Goal: Information Seeking & Learning: Learn about a topic

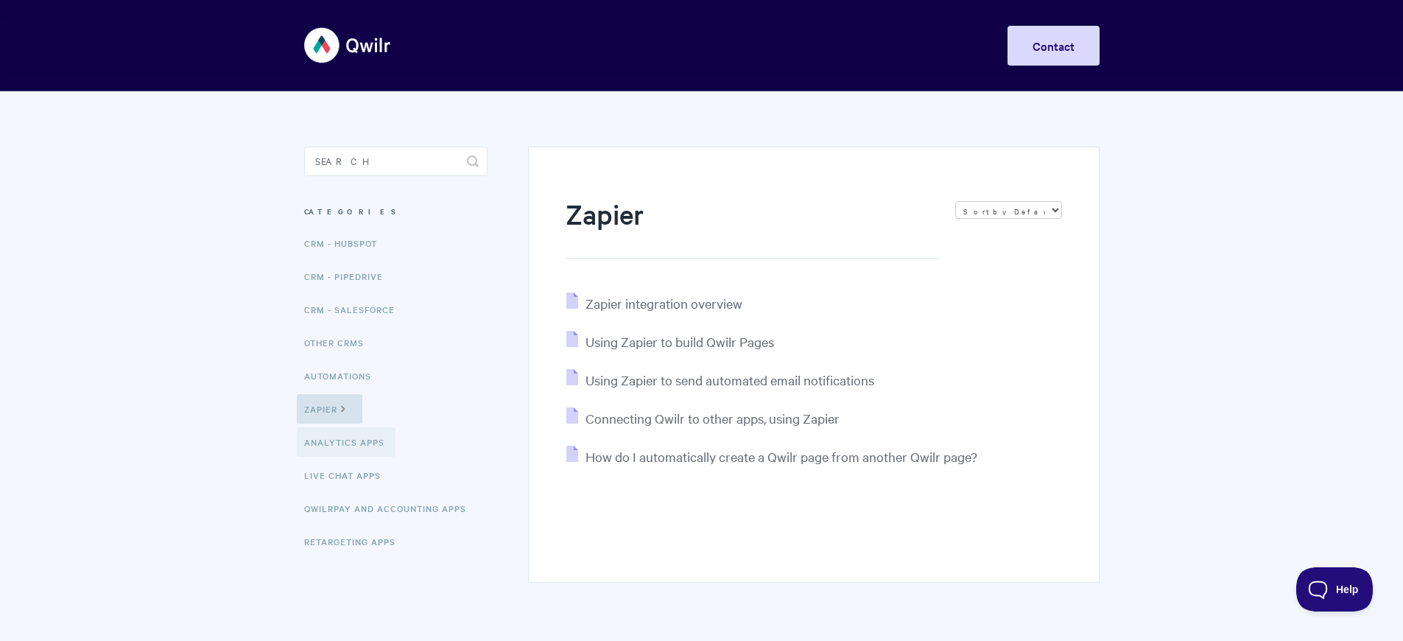
click at [348, 443] on link "Analytics Apps" at bounding box center [346, 441] width 99 height 29
click at [714, 418] on span "Connecting Qwilr to other apps, using Zapier" at bounding box center [712, 417] width 254 height 17
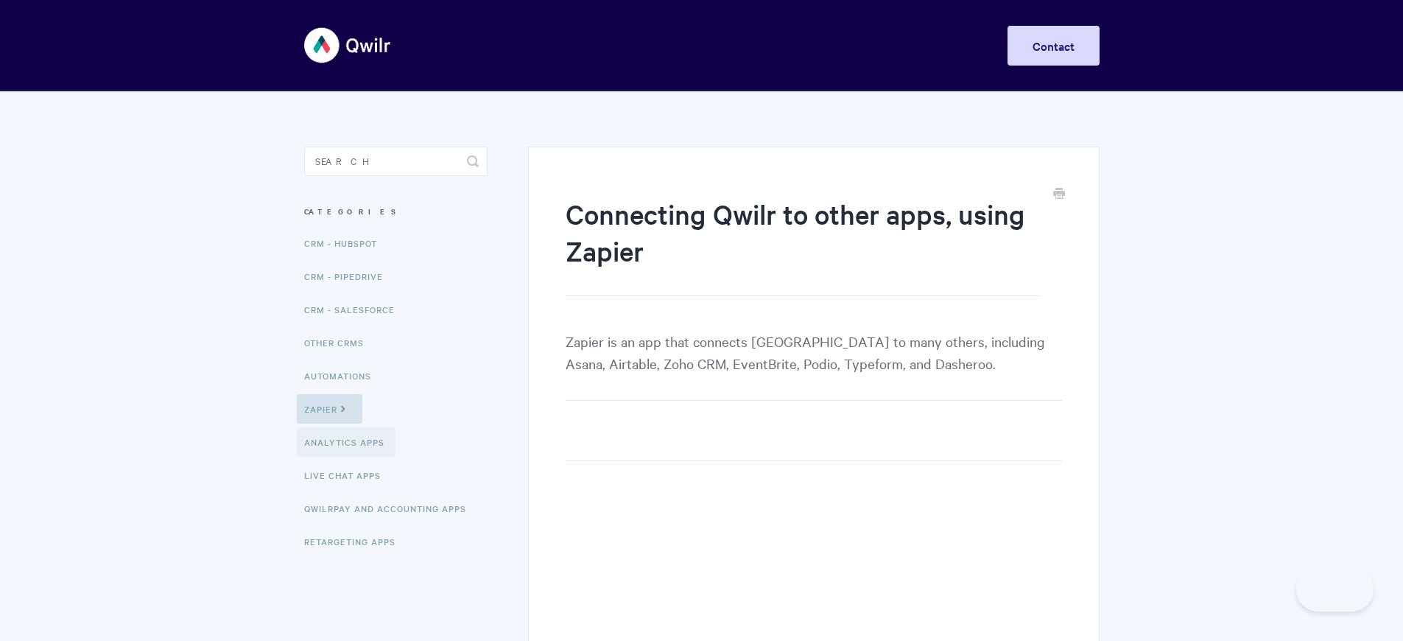
click at [348, 443] on link "Analytics Apps" at bounding box center [346, 441] width 99 height 29
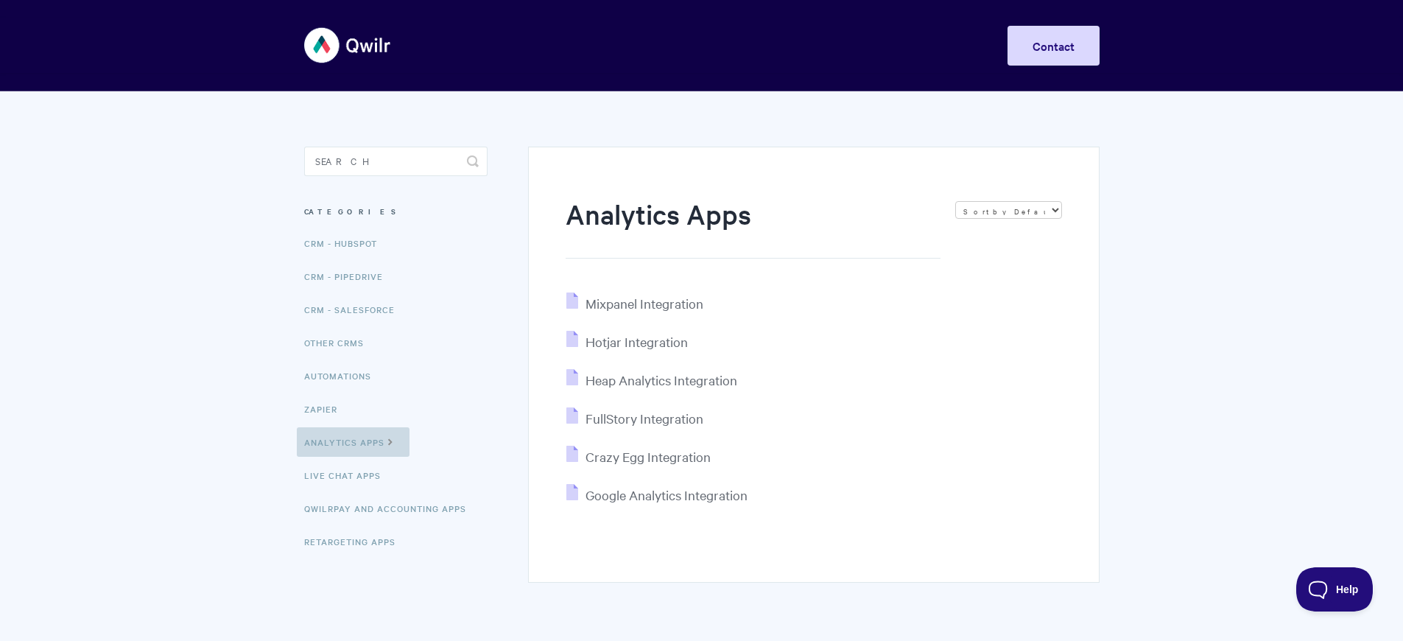
click at [353, 442] on link "Analytics Apps" at bounding box center [353, 441] width 113 height 29
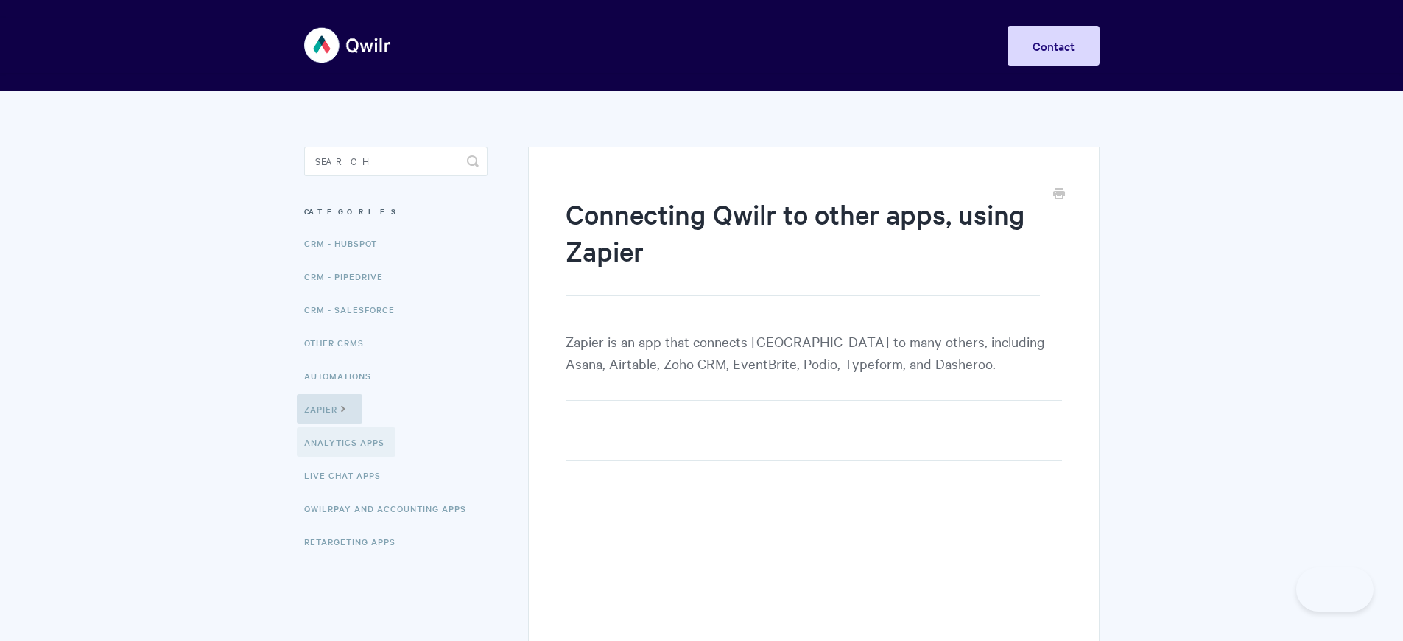
click at [348, 443] on link "Analytics Apps" at bounding box center [346, 441] width 99 height 29
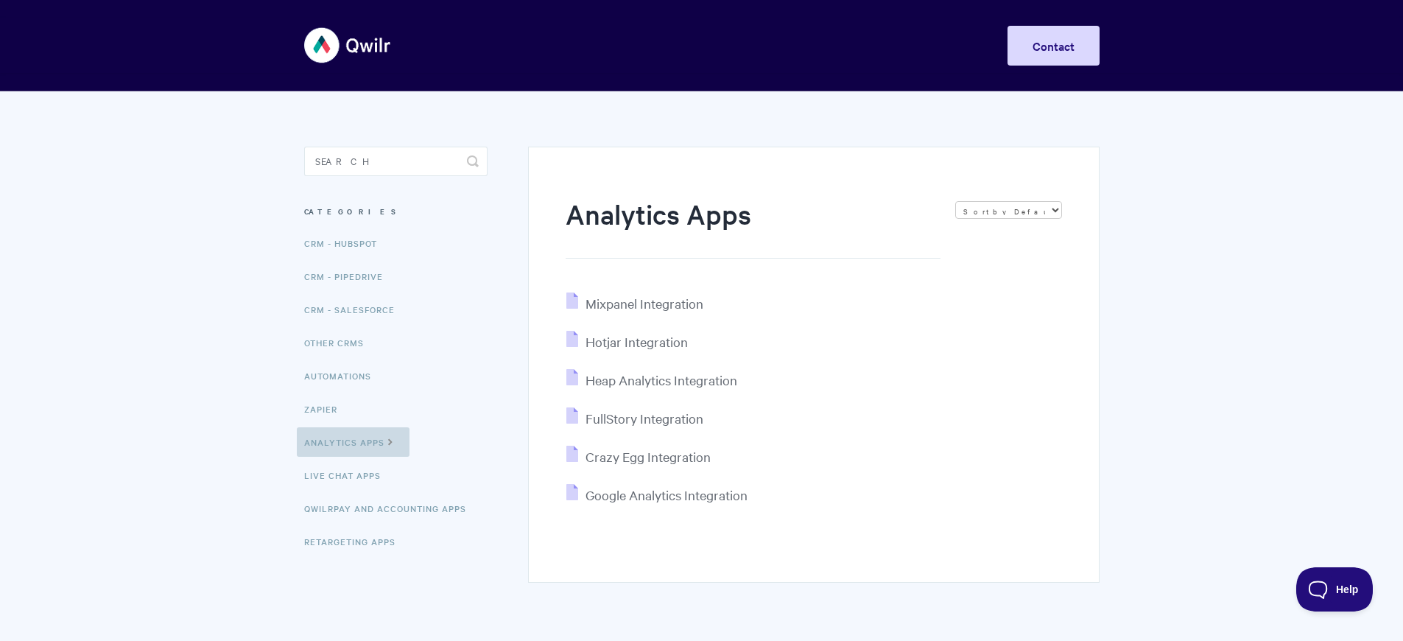
click at [353, 442] on link "Analytics Apps" at bounding box center [353, 441] width 113 height 29
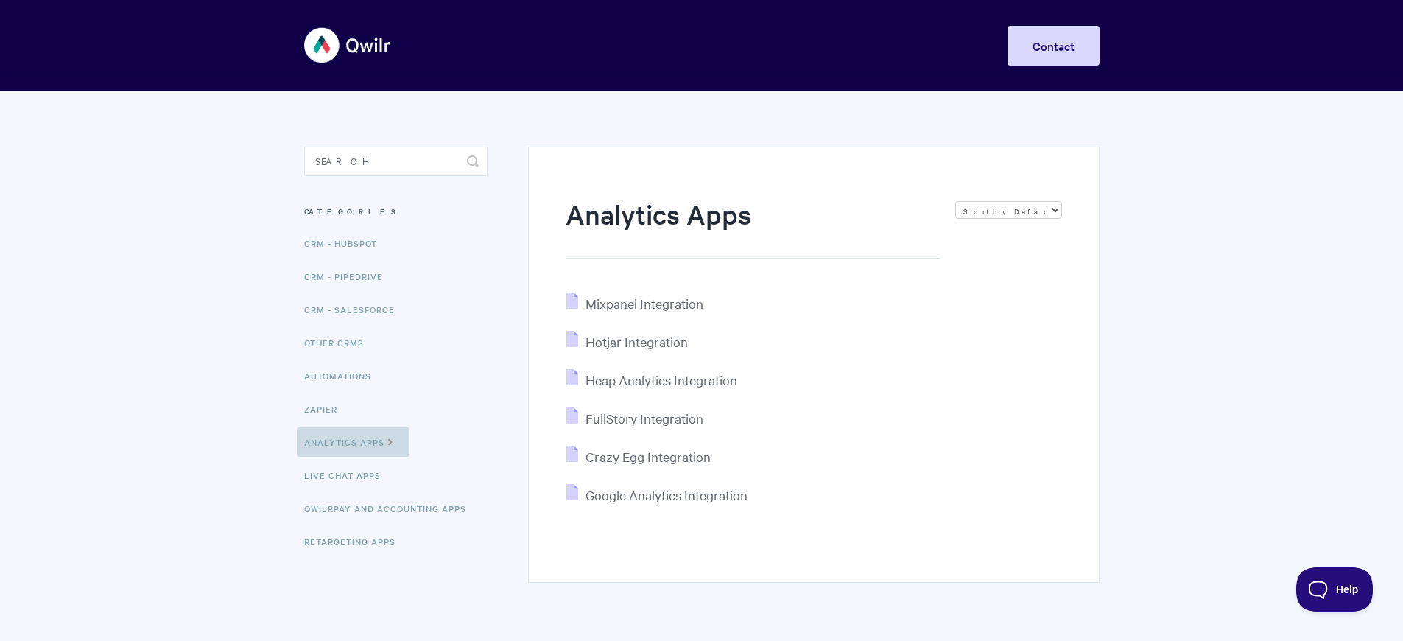
click at [353, 442] on link "Analytics Apps" at bounding box center [353, 441] width 113 height 29
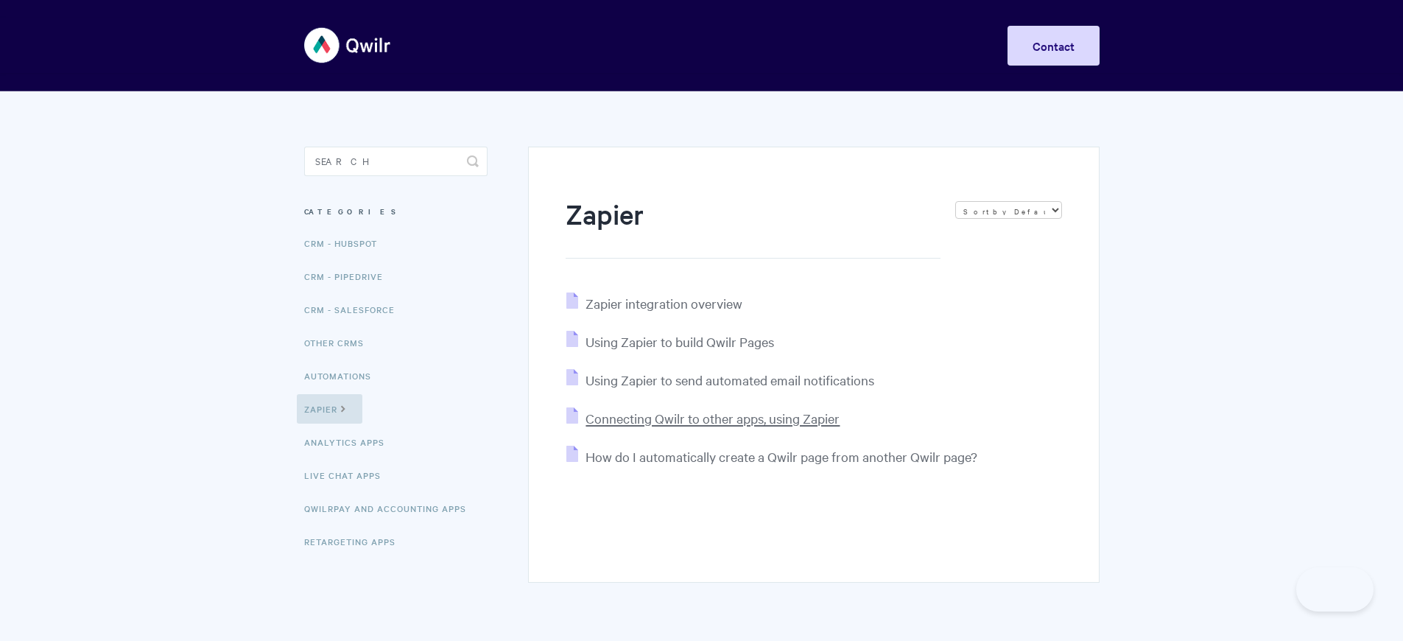
click at [714, 418] on span "Connecting Qwilr to other apps, using Zapier" at bounding box center [712, 417] width 254 height 17
click at [345, 443] on link "Analytics Apps" at bounding box center [346, 441] width 99 height 29
click at [714, 418] on span "Connecting Qwilr to other apps, using Zapier" at bounding box center [712, 417] width 254 height 17
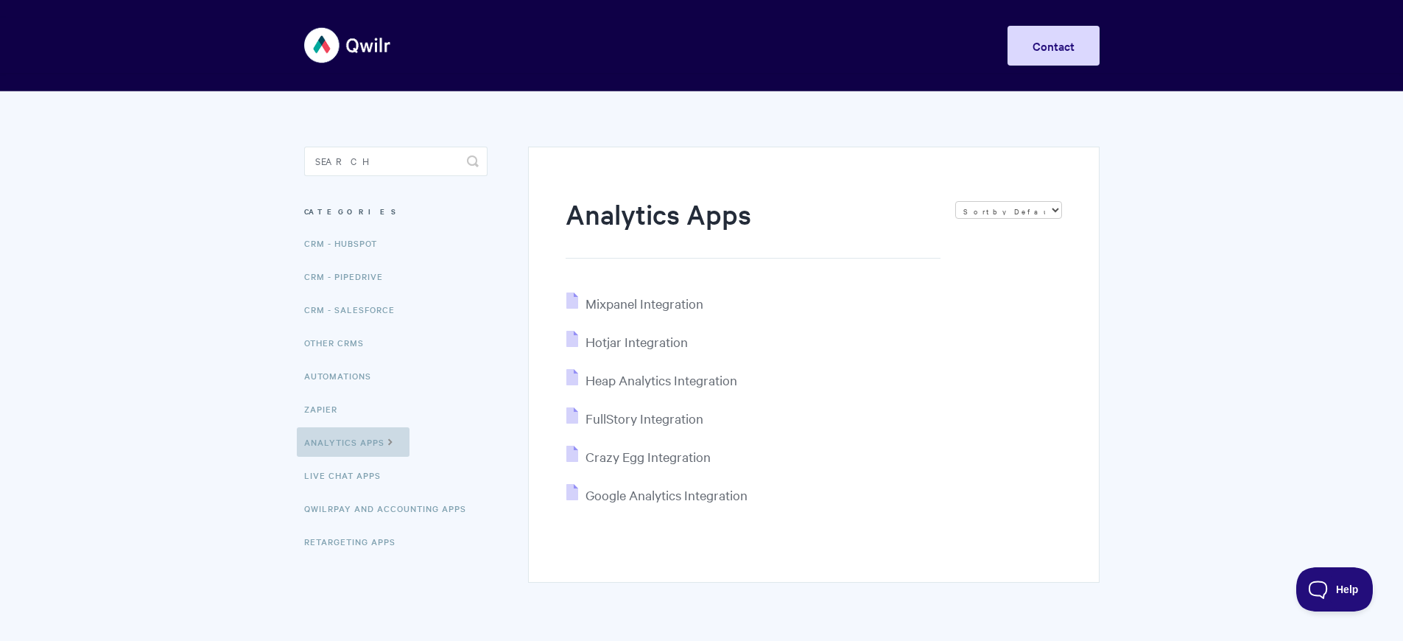
click at [353, 442] on link "Analytics Apps" at bounding box center [353, 441] width 113 height 29
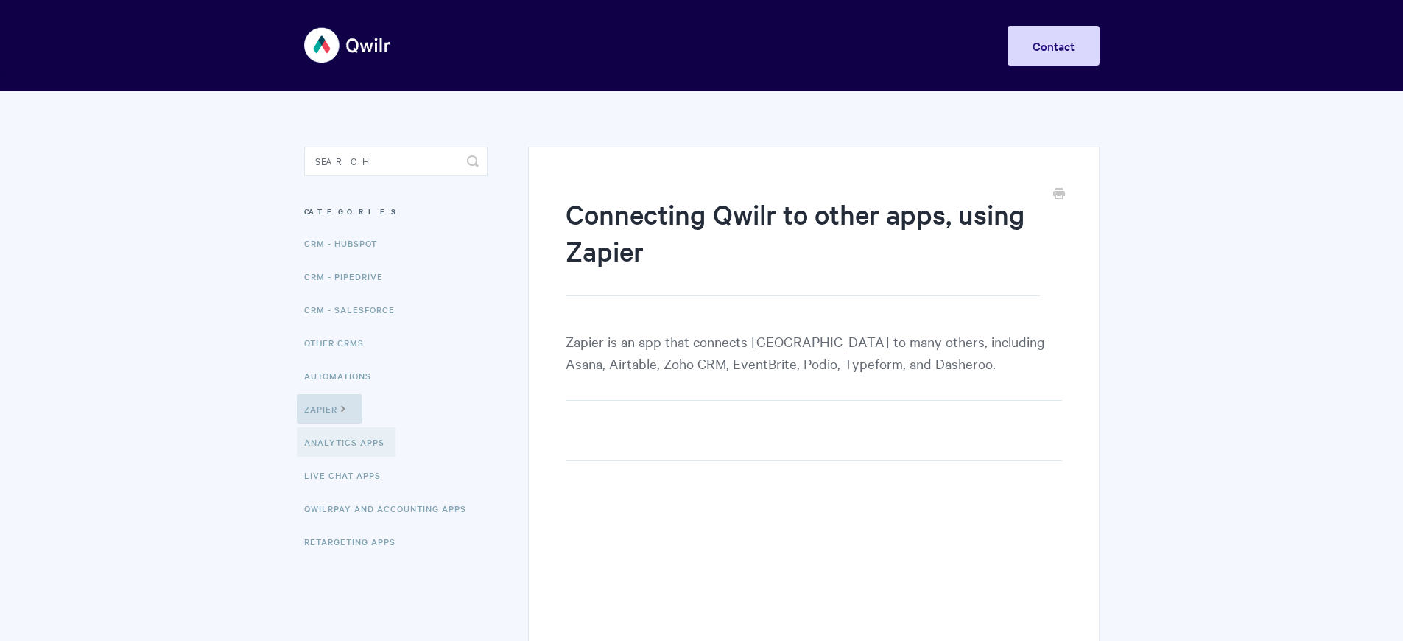
click at [348, 443] on link "Analytics Apps" at bounding box center [346, 441] width 99 height 29
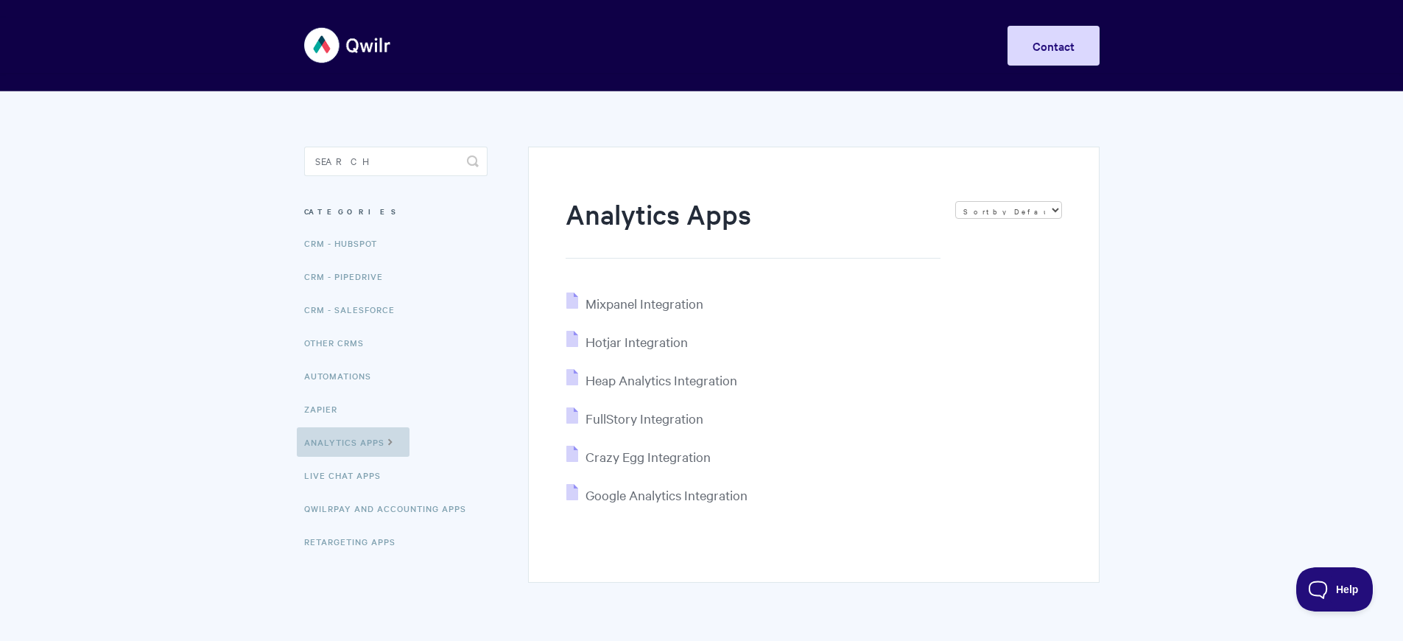
click at [353, 442] on link "Analytics Apps" at bounding box center [353, 441] width 113 height 29
click at [347, 476] on link "Live Chat Apps" at bounding box center [344, 474] width 95 height 29
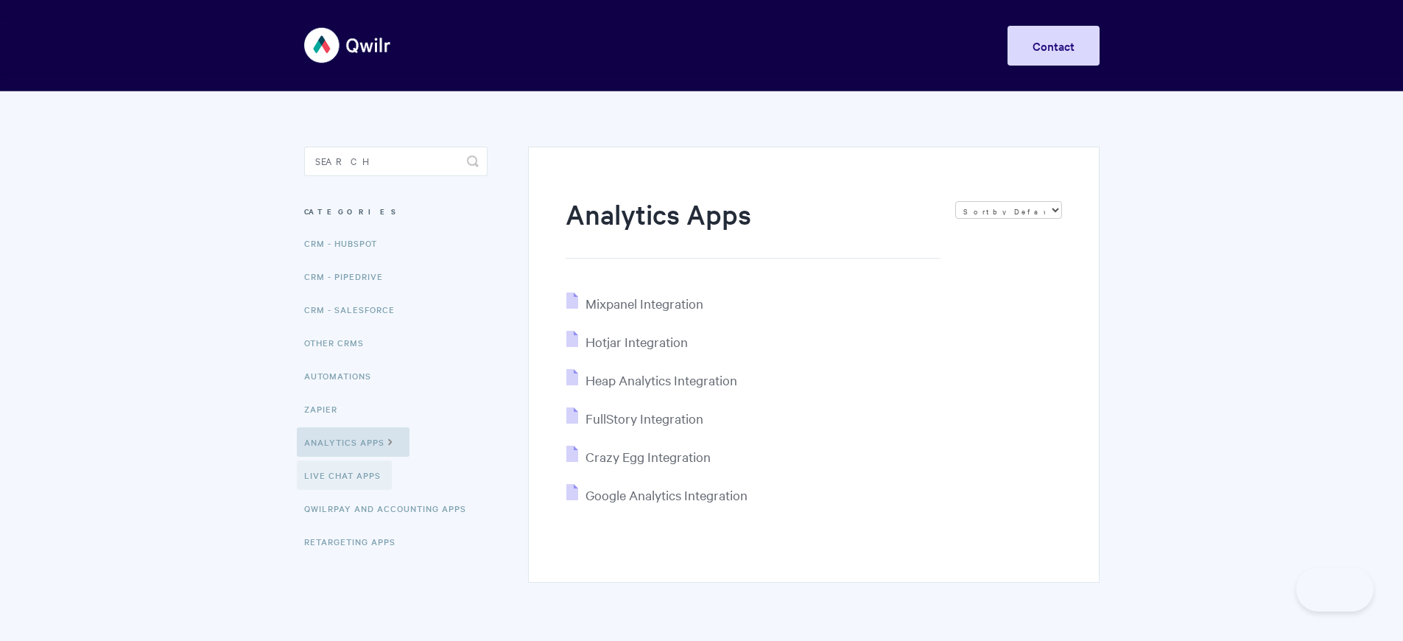
click at [347, 476] on link "Live Chat Apps" at bounding box center [344, 474] width 95 height 29
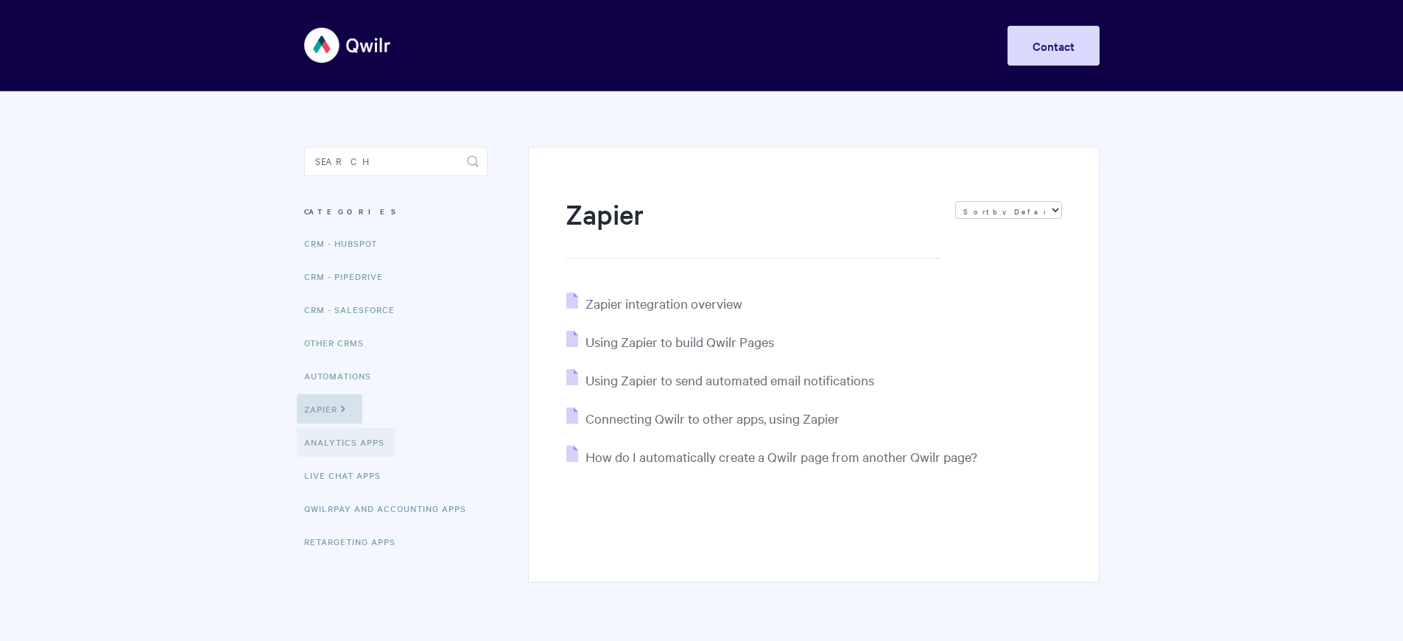
click at [348, 443] on link "Analytics Apps" at bounding box center [346, 441] width 99 height 29
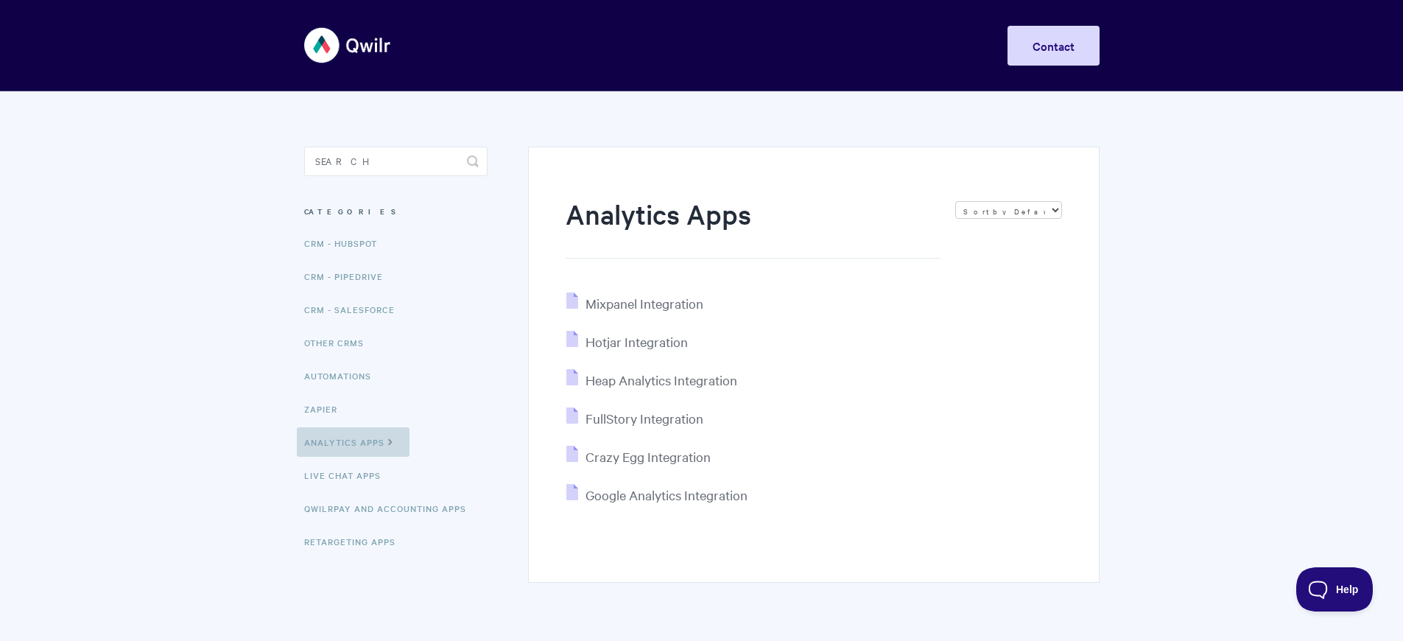
click at [353, 442] on link "Analytics Apps" at bounding box center [353, 441] width 113 height 29
click at [390, 509] on link "QwilrPay and Accounting Apps" at bounding box center [387, 507] width 180 height 29
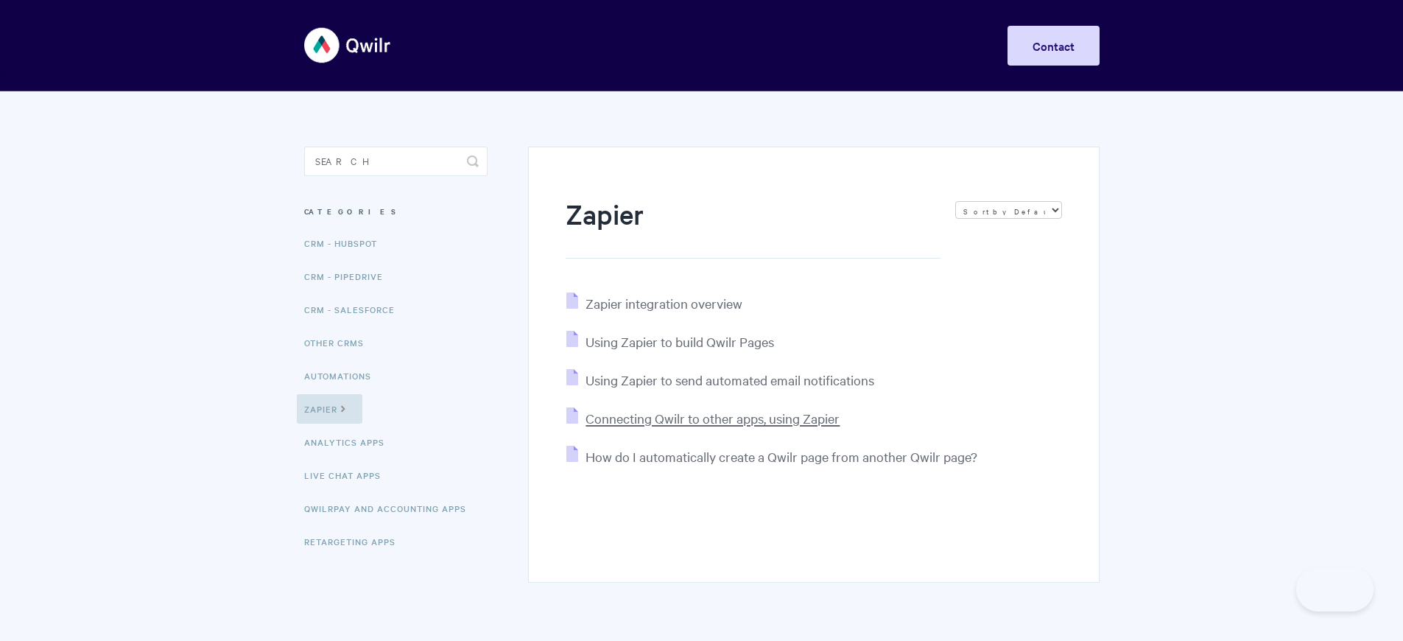
click at [714, 418] on span "Connecting Qwilr to other apps, using Zapier" at bounding box center [712, 417] width 254 height 17
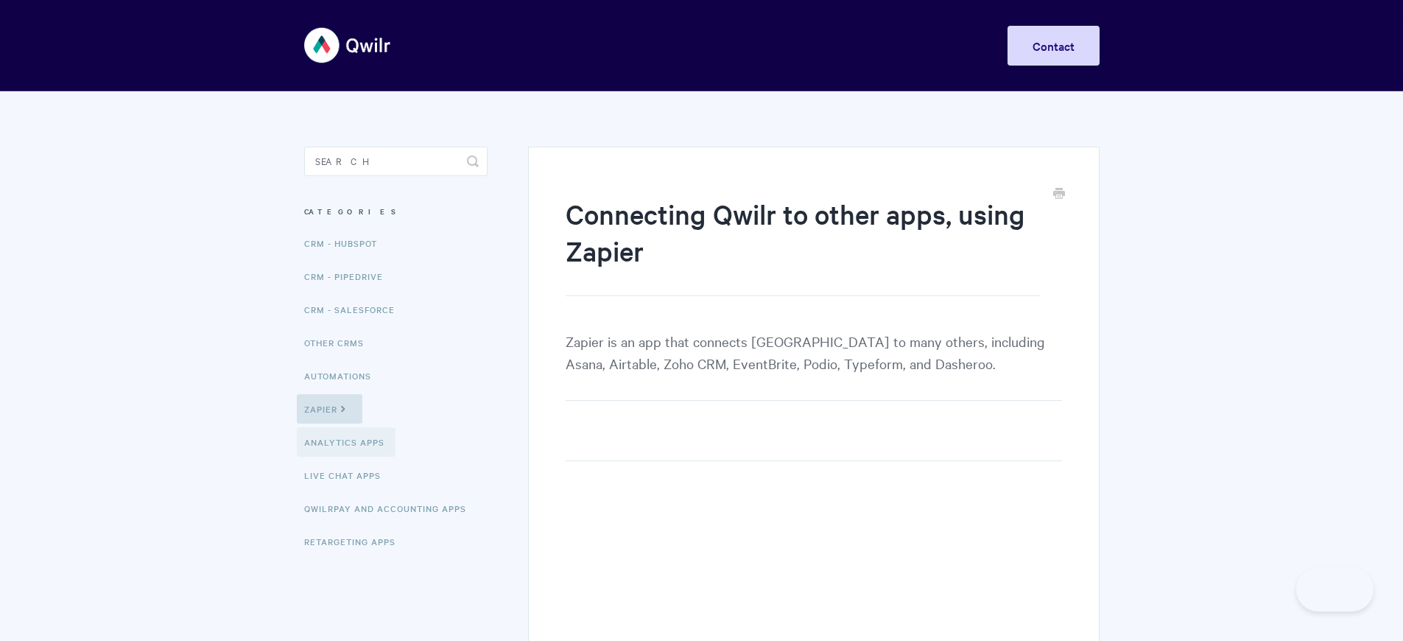
click at [348, 443] on link "Analytics Apps" at bounding box center [346, 441] width 99 height 29
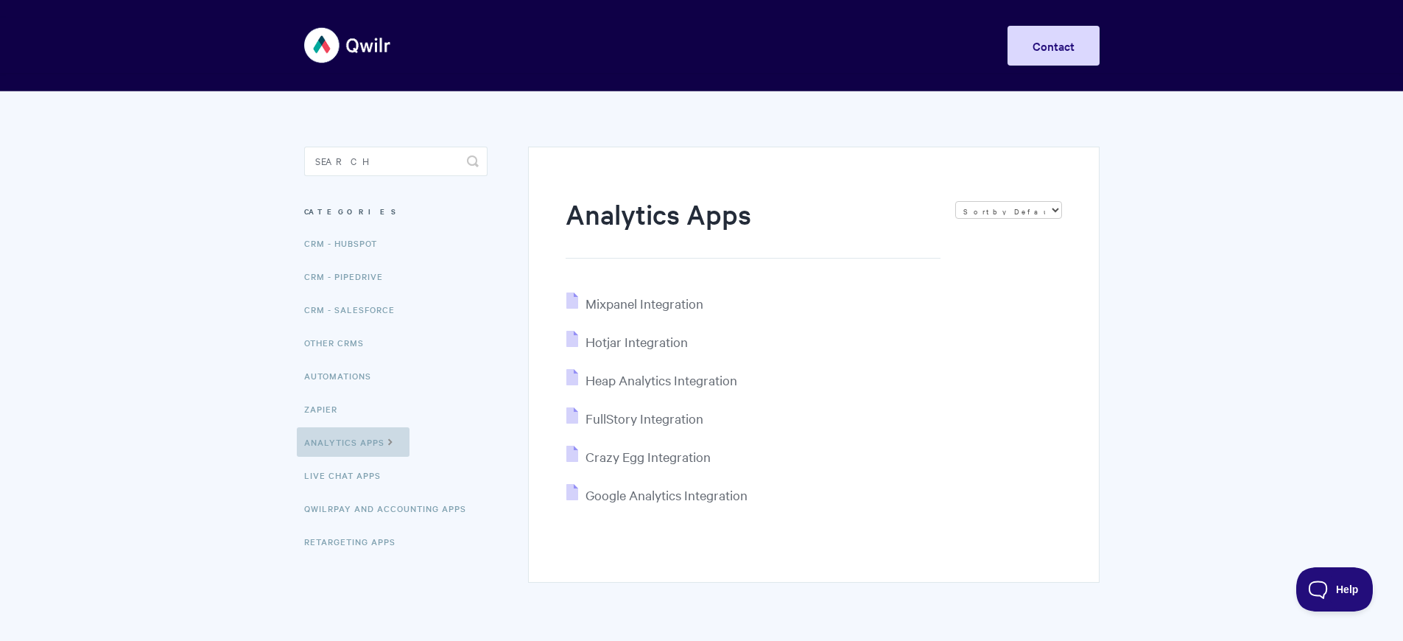
click at [353, 442] on link "Analytics Apps" at bounding box center [353, 441] width 113 height 29
click at [390, 509] on link "QwilrPay and Accounting Apps" at bounding box center [387, 507] width 180 height 29
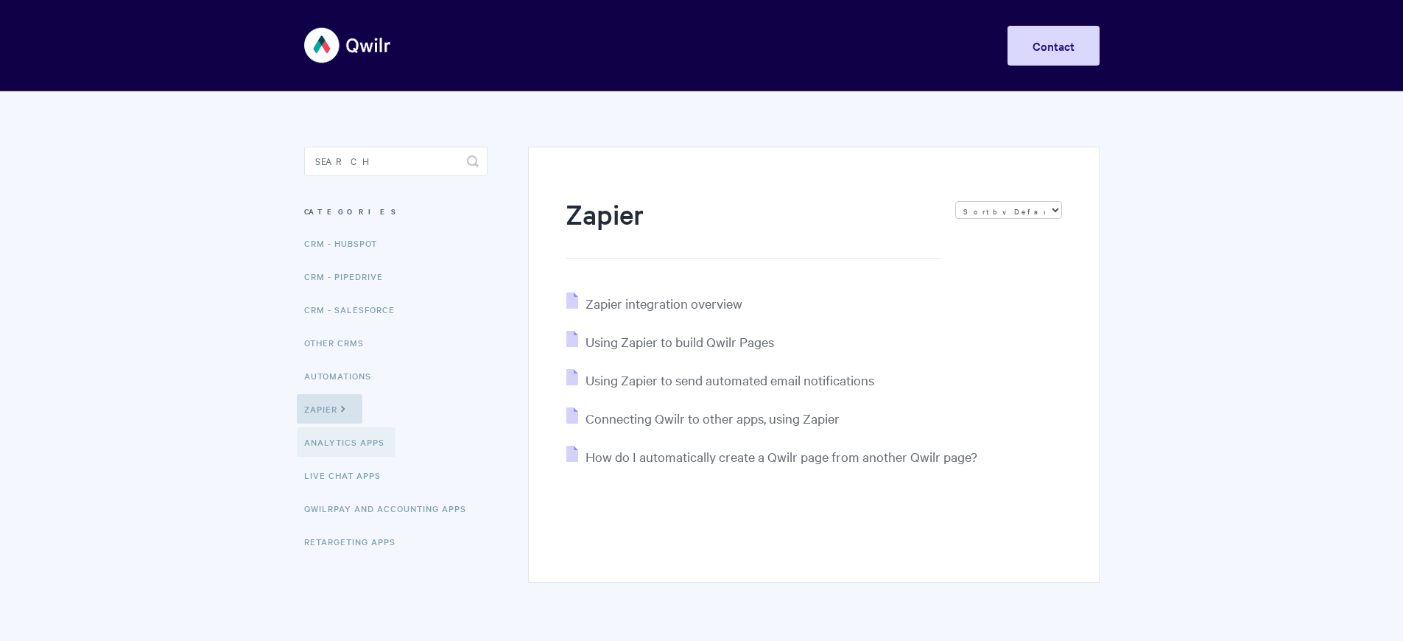
click at [348, 443] on link "Analytics Apps" at bounding box center [346, 441] width 99 height 29
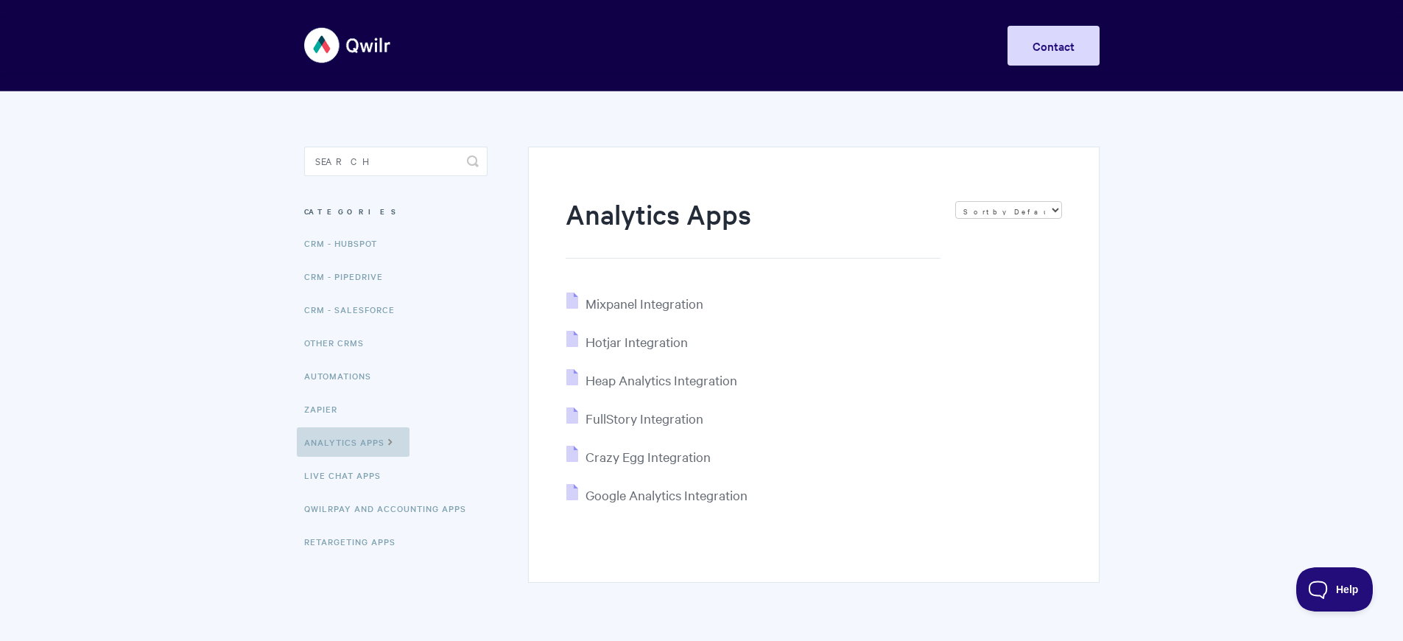
click at [353, 442] on link "Analytics Apps" at bounding box center [353, 441] width 113 height 29
click at [355, 542] on link "Retargeting Apps" at bounding box center [352, 541] width 110 height 29
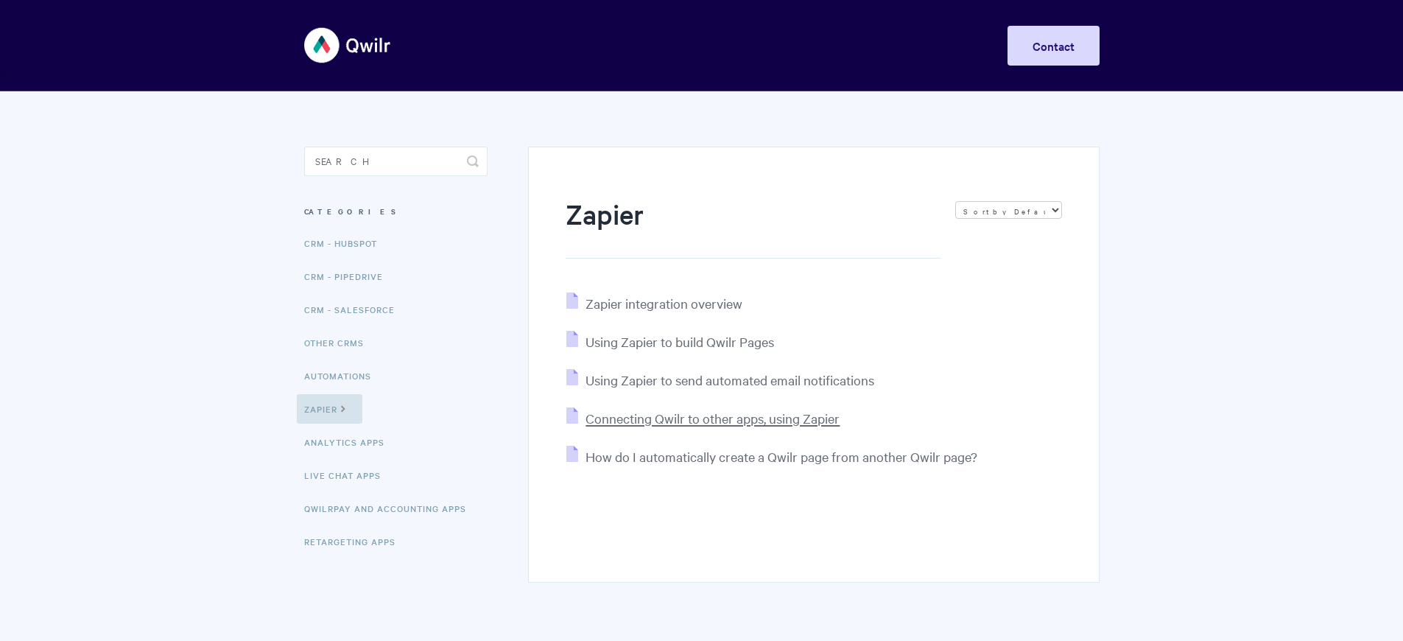
click at [714, 418] on span "Connecting Qwilr to other apps, using Zapier" at bounding box center [712, 417] width 254 height 17
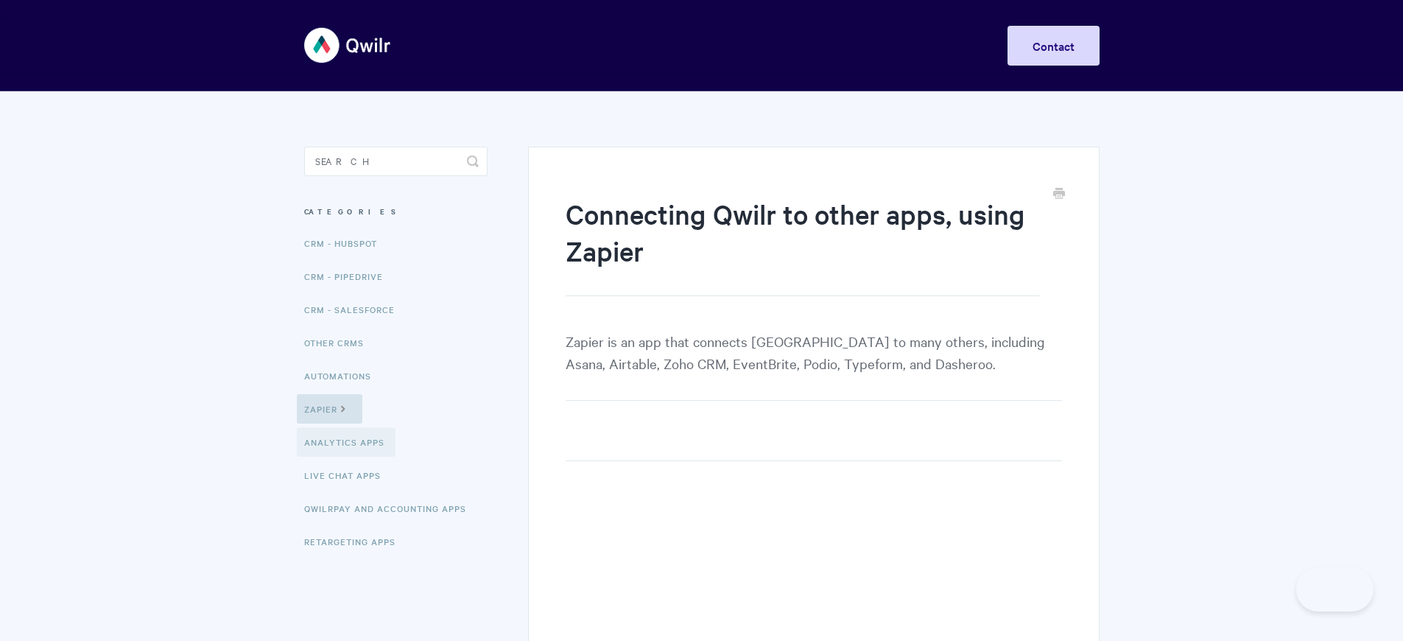
click at [348, 443] on link "Analytics Apps" at bounding box center [346, 441] width 99 height 29
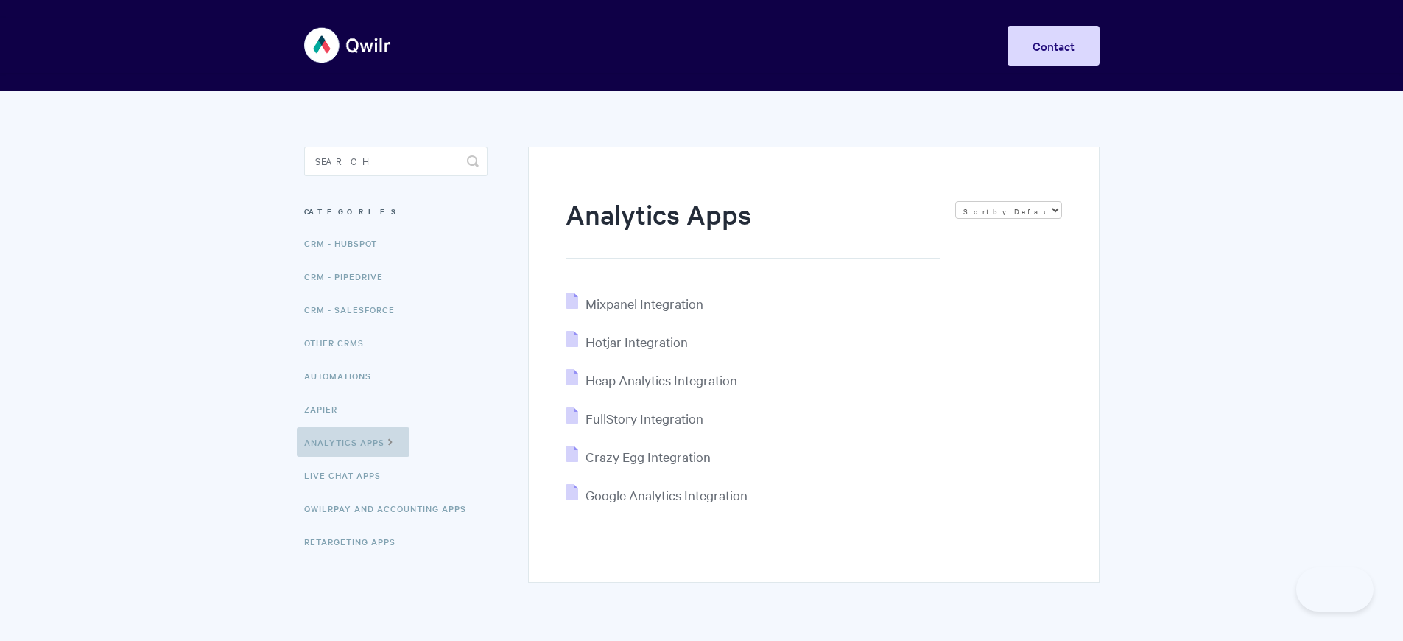
click at [353, 442] on link "Analytics Apps" at bounding box center [353, 441] width 113 height 29
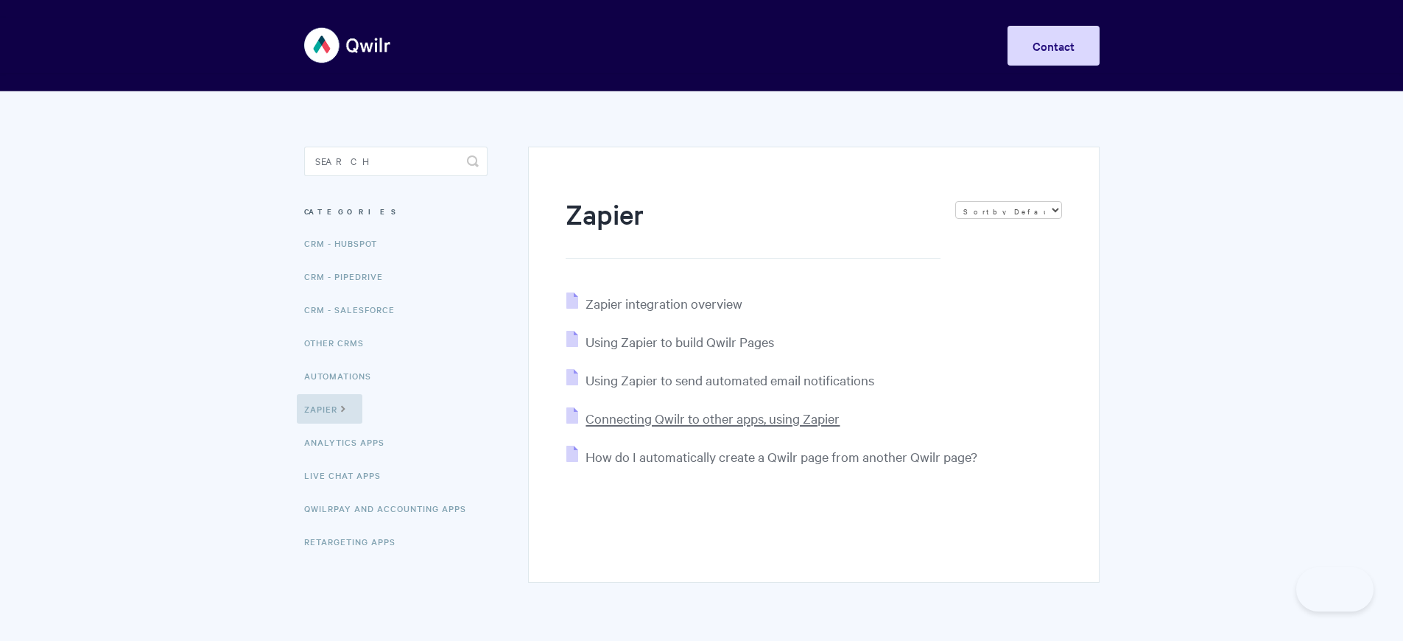
click at [714, 418] on span "Connecting Qwilr to other apps, using Zapier" at bounding box center [712, 417] width 254 height 17
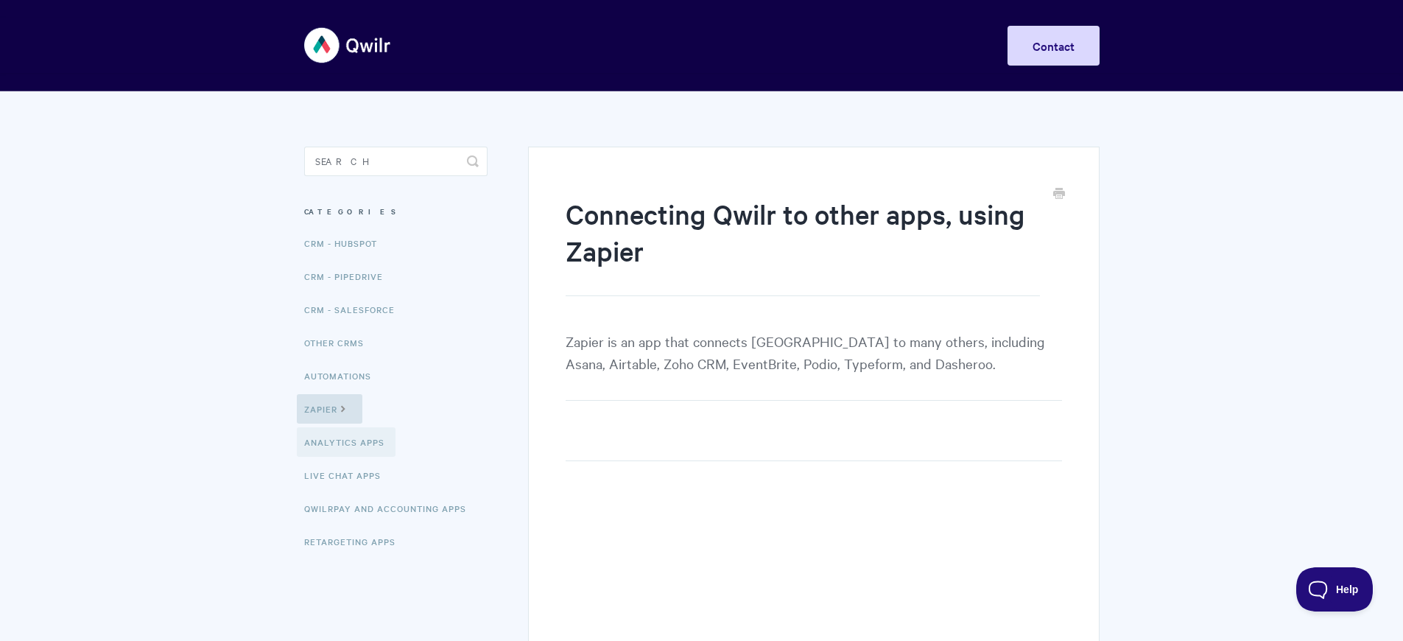
click at [348, 443] on link "Analytics Apps" at bounding box center [346, 441] width 99 height 29
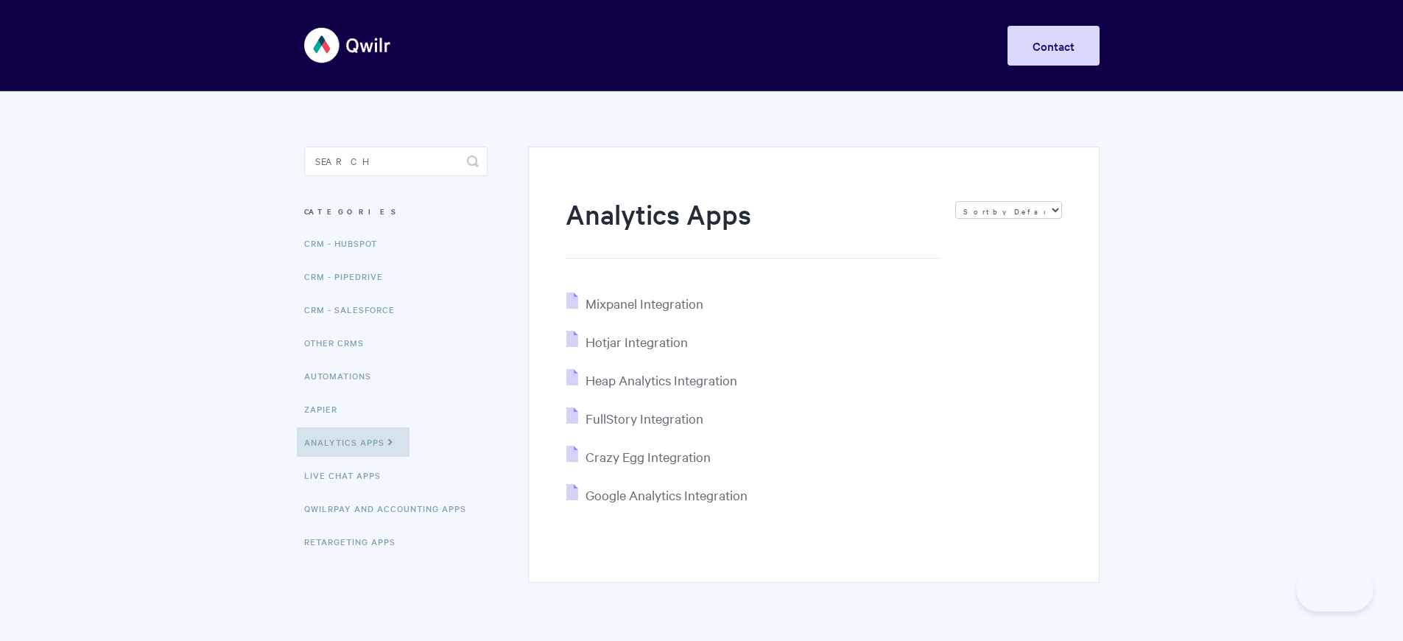
click at [355, 542] on link "Retargeting Apps" at bounding box center [355, 541] width 102 height 29
click at [355, 542] on link "Retargeting Apps" at bounding box center [352, 541] width 110 height 29
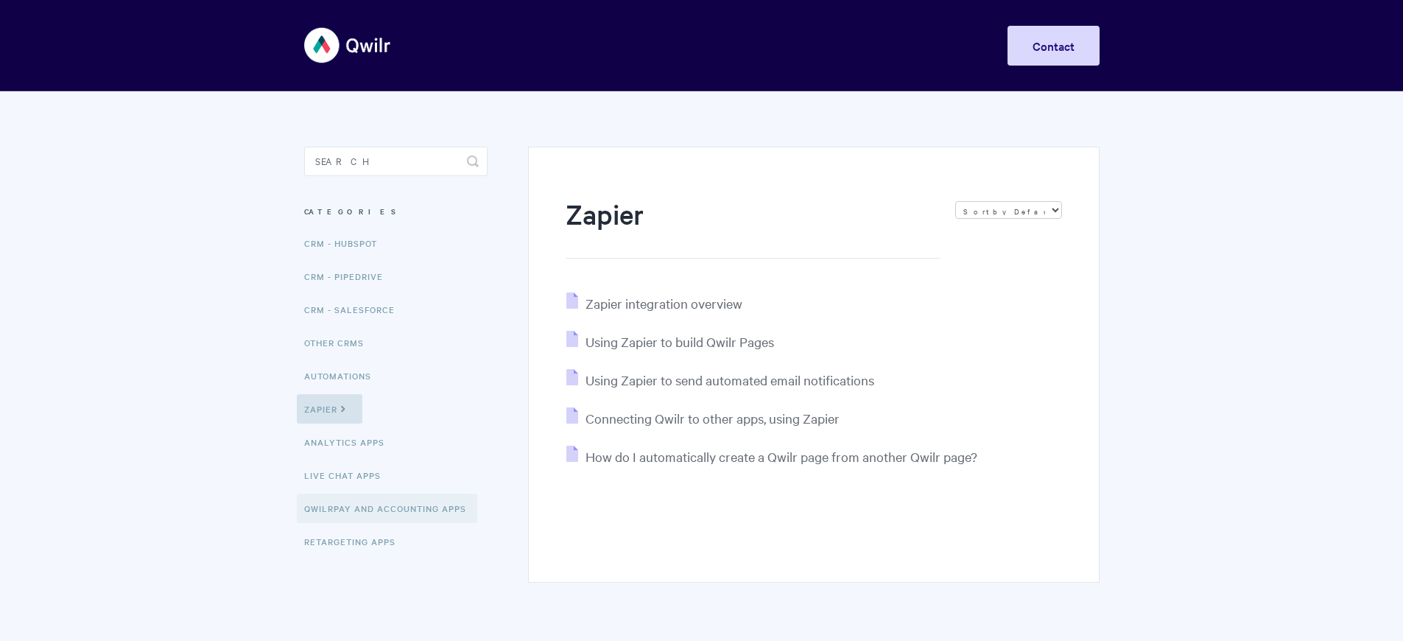
click at [390, 509] on link "QwilrPay and Accounting Apps" at bounding box center [387, 507] width 180 height 29
